Goal: Task Accomplishment & Management: Use online tool/utility

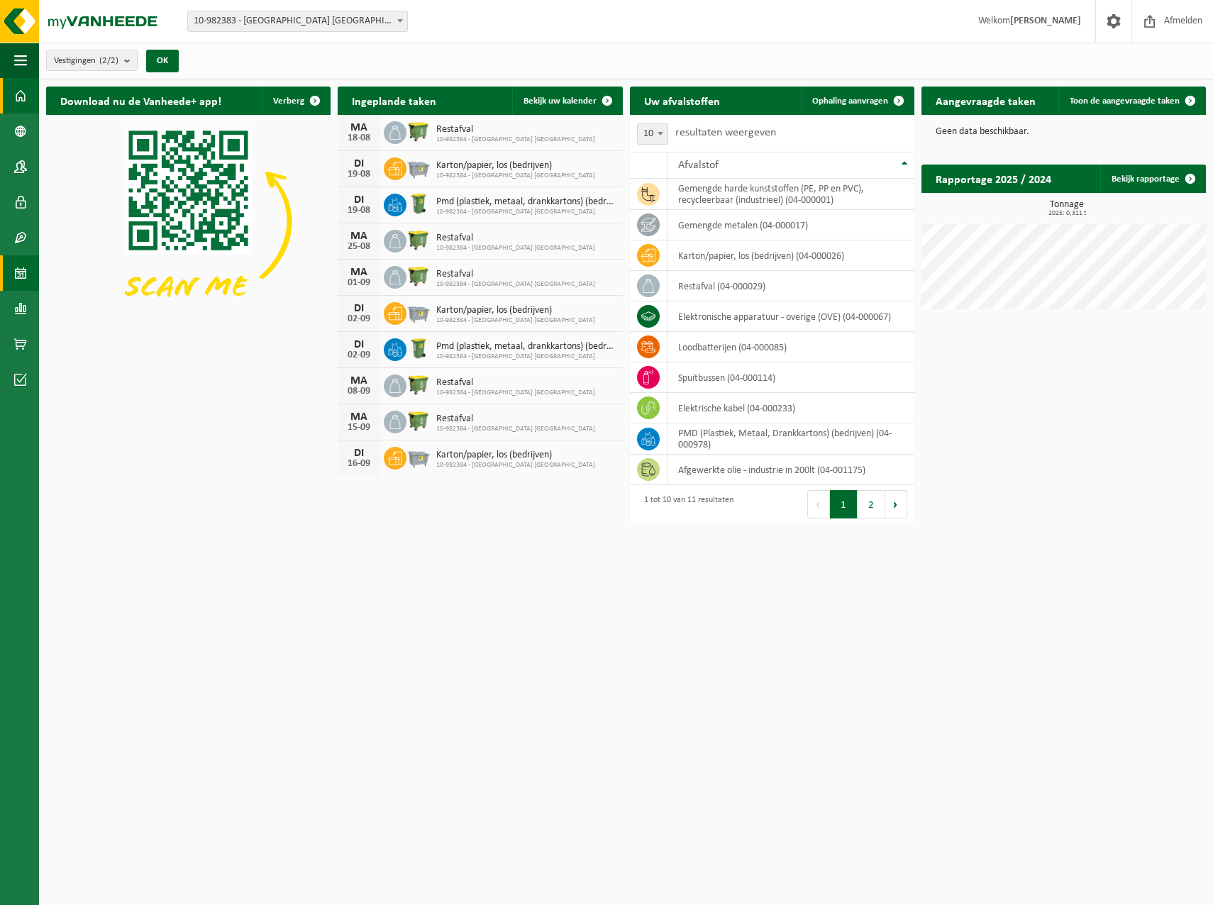
click at [23, 267] on span at bounding box center [20, 272] width 13 height 35
click at [16, 238] on span at bounding box center [20, 237] width 13 height 35
drag, startPoint x: 235, startPoint y: 416, endPoint x: 40, endPoint y: 319, distance: 217.6
click at [233, 415] on div "Download nu de Vanheede+ app! Verberg Ingeplande taken Bekijk uw kalender MA 18…" at bounding box center [626, 282] width 1167 height 406
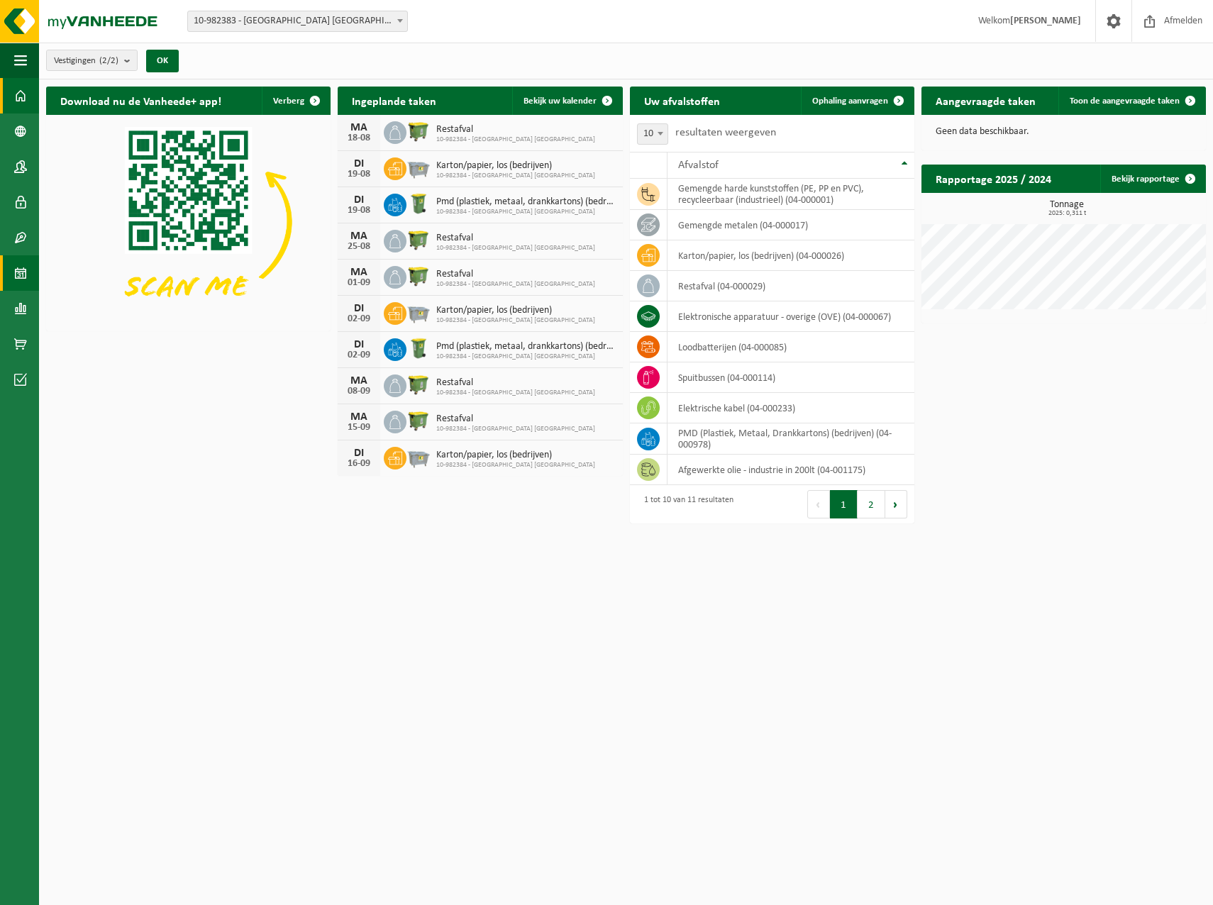
click at [23, 262] on span at bounding box center [20, 272] width 13 height 35
click at [14, 376] on span at bounding box center [20, 379] width 13 height 35
click at [499, 101] on div "Ingeplande taken Bekijk uw kalender" at bounding box center [480, 101] width 284 height 28
click at [589, 97] on span "Bekijk uw kalender" at bounding box center [559, 100] width 73 height 9
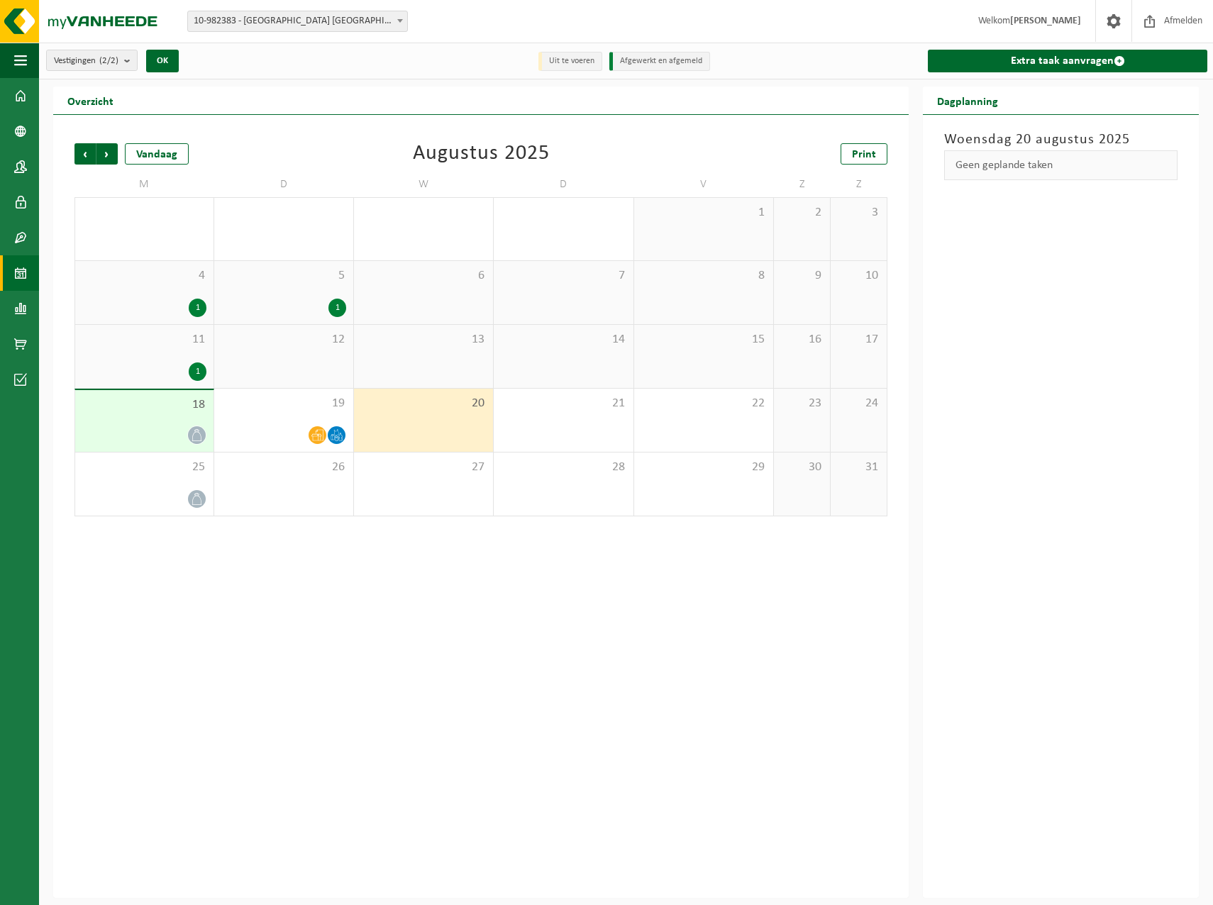
click at [462, 404] on span "20" at bounding box center [423, 404] width 125 height 16
click at [488, 399] on div "20" at bounding box center [423, 420] width 139 height 63
click at [1028, 55] on link "Extra taak aanvragen" at bounding box center [1067, 61] width 279 height 23
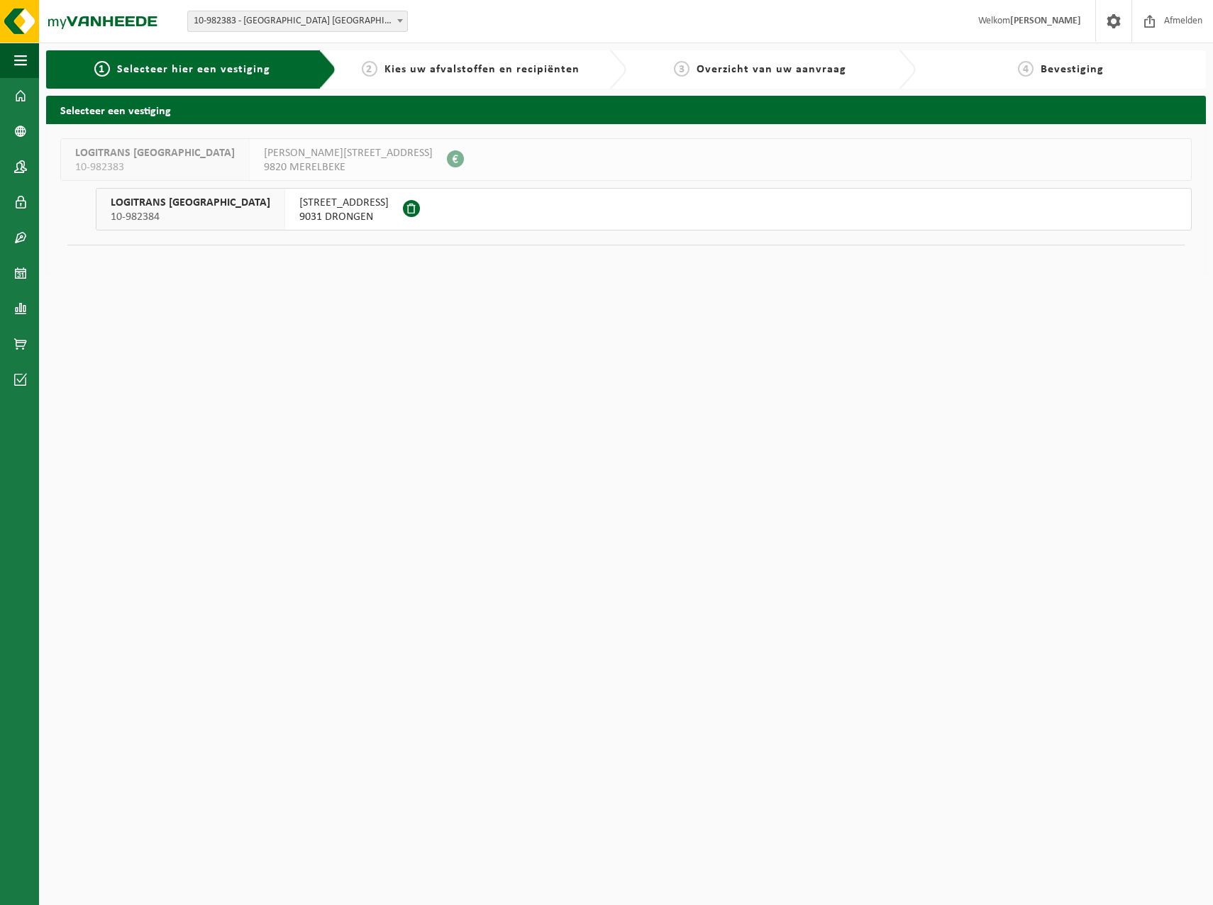
click at [515, 67] on span "Kies uw afvalstoffen en recipiënten" at bounding box center [481, 69] width 195 height 11
click at [423, 76] on div "2 Kies uw afvalstoffen en recipiënten" at bounding box center [470, 69] width 255 height 17
click at [427, 62] on div "2 Kies uw afvalstoffen en recipiënten" at bounding box center [470, 69] width 255 height 17
click at [199, 215] on span "10-982384" at bounding box center [191, 217] width 160 height 14
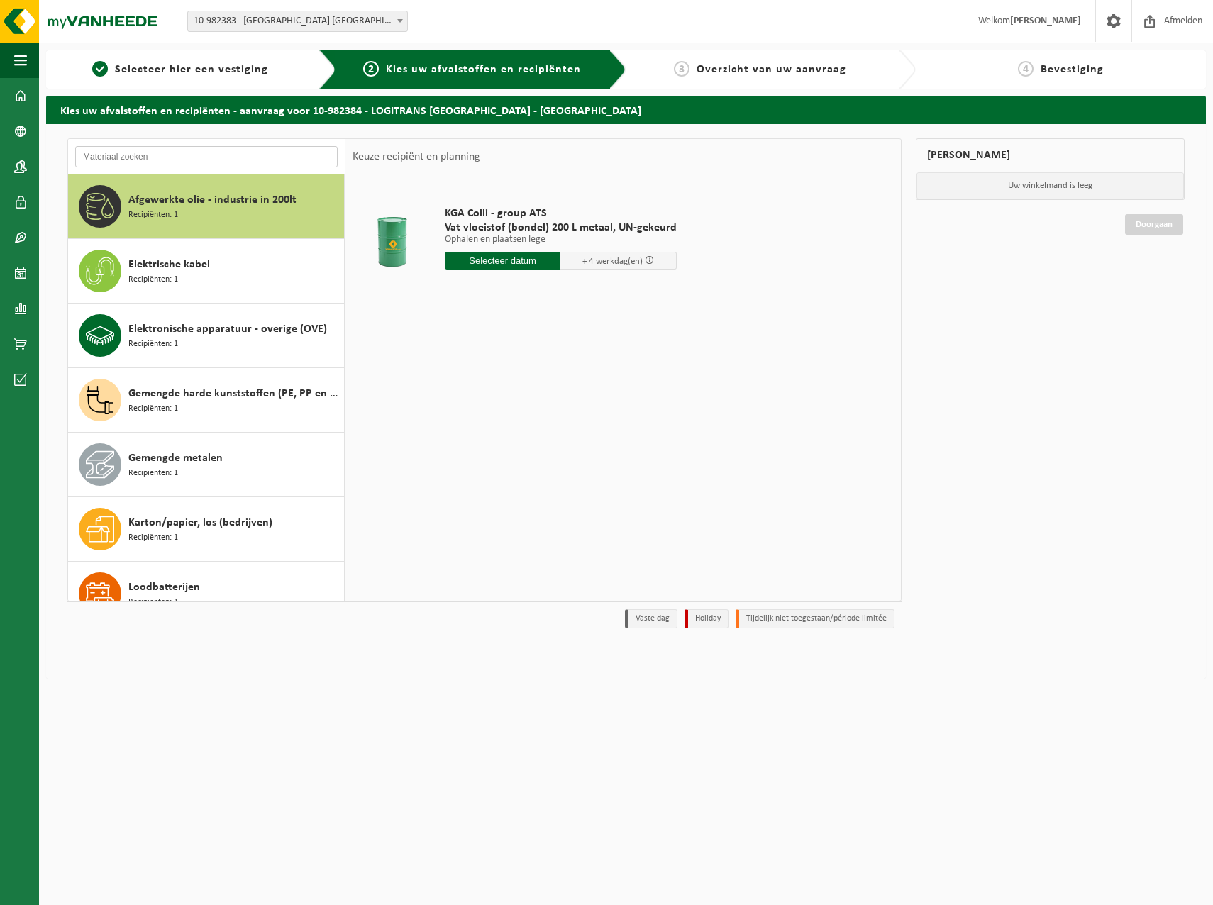
click at [150, 163] on input "text" at bounding box center [206, 156] width 262 height 21
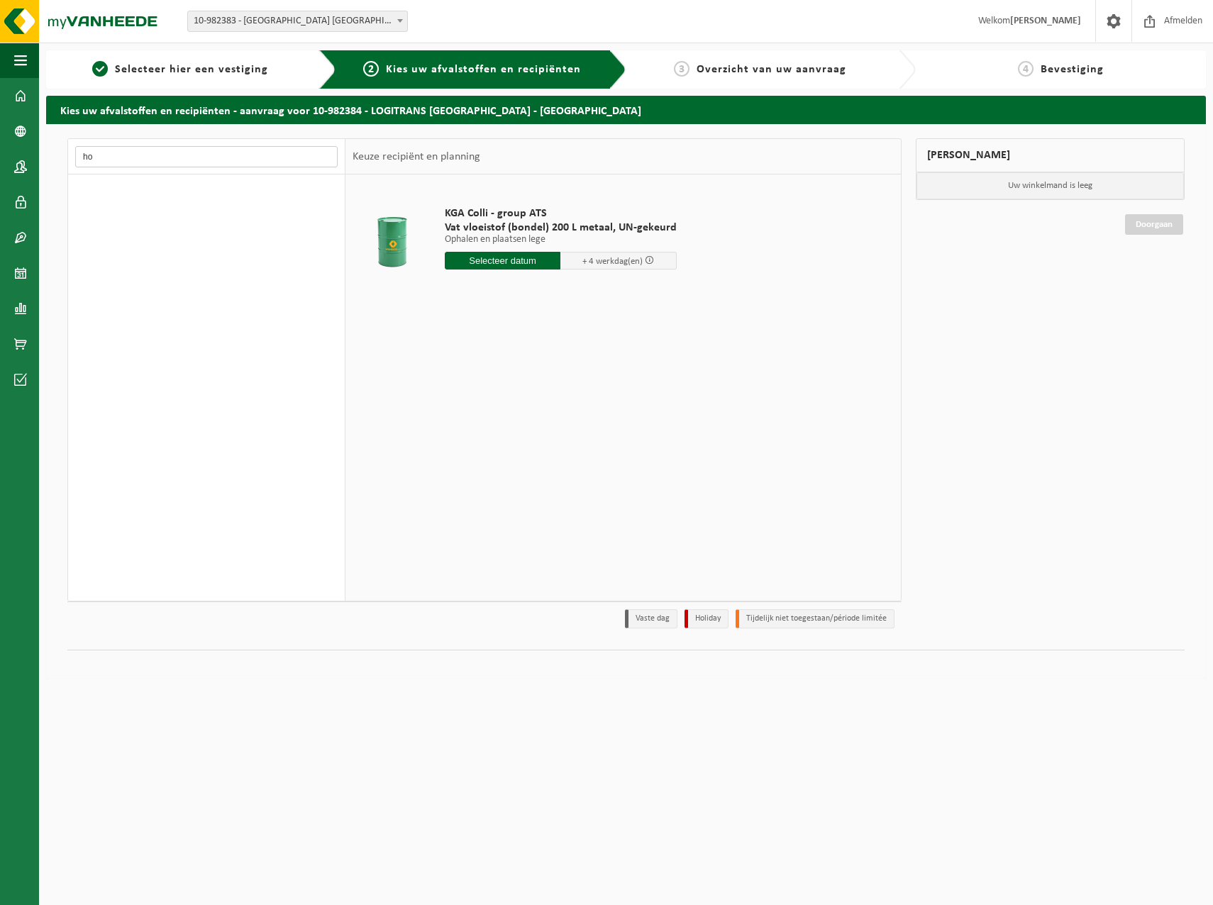
type input "h"
type input "metaal"
click at [29, 16] on img at bounding box center [85, 21] width 170 height 43
